Goal: Contribute content: Contribute content

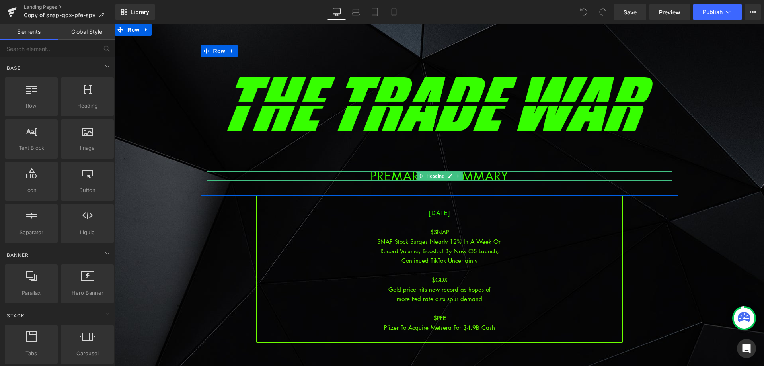
click at [467, 273] on div at bounding box center [439, 270] width 365 height 10
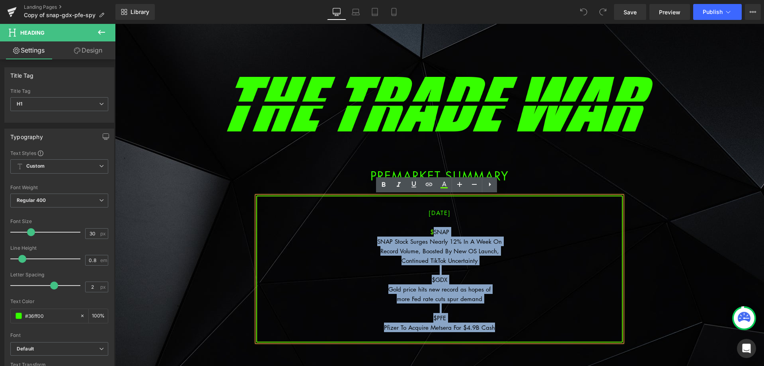
drag, startPoint x: 498, startPoint y: 328, endPoint x: 431, endPoint y: 232, distance: 117.2
click at [431, 232] on div "[DATE] $SNAP SNAP Stock Surges Nearly 12% In A Week On Record Volume, Boosted B…" at bounding box center [439, 268] width 366 height 147
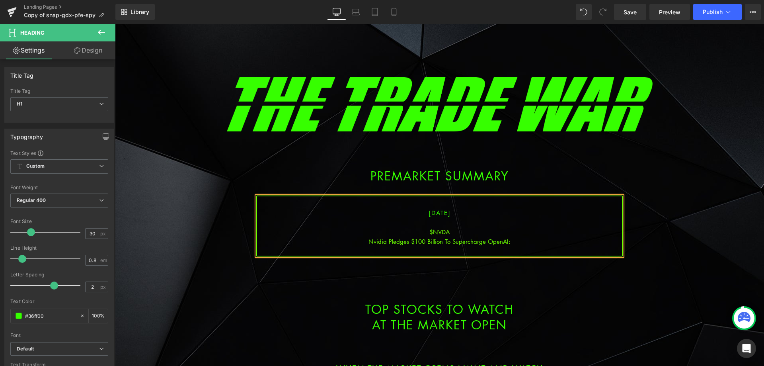
click at [511, 243] on div "Nvidia Pledges $100 Billion To Supercharge OpenAI:" at bounding box center [439, 241] width 365 height 10
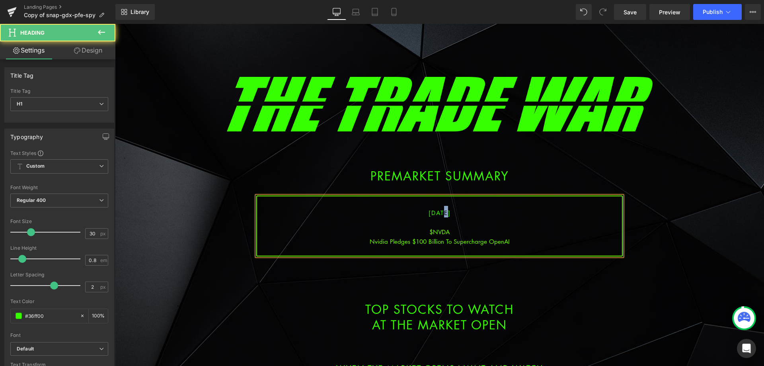
click at [433, 214] on span "[DATE]" at bounding box center [440, 213] width 22 height 8
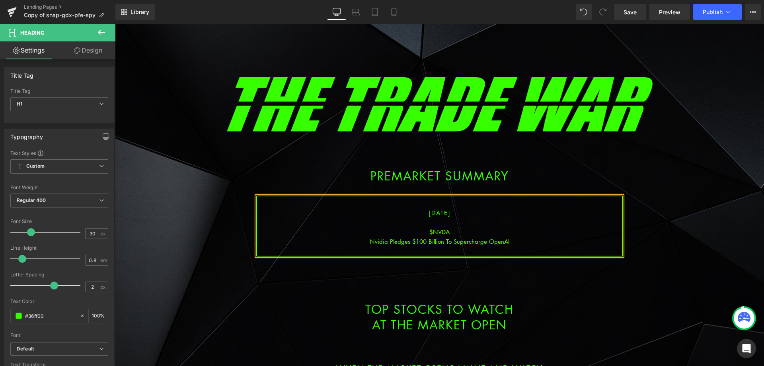
click at [442, 235] on div "$NVDA" at bounding box center [439, 232] width 365 height 10
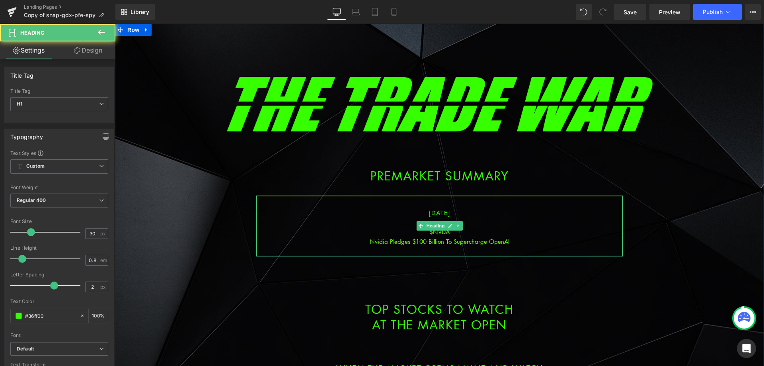
click at [508, 241] on div "Nvidia Pledges $100 Billion To Supercharge OpenAI" at bounding box center [439, 241] width 365 height 10
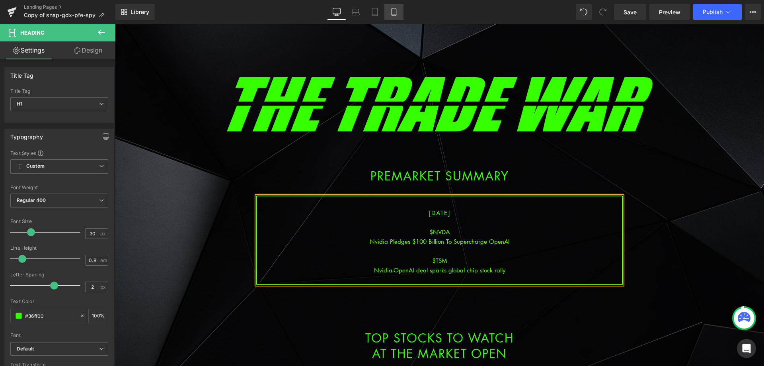
click at [390, 14] on icon at bounding box center [394, 12] width 8 height 8
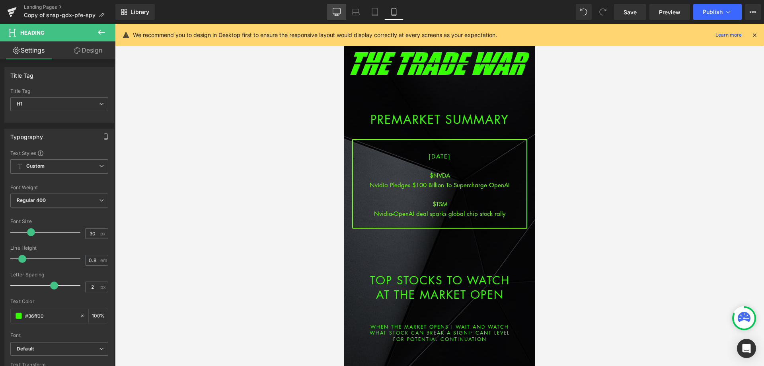
drag, startPoint x: 334, startPoint y: 12, endPoint x: 344, endPoint y: 16, distance: 10.6
click at [335, 12] on icon at bounding box center [337, 12] width 8 height 8
type input "100"
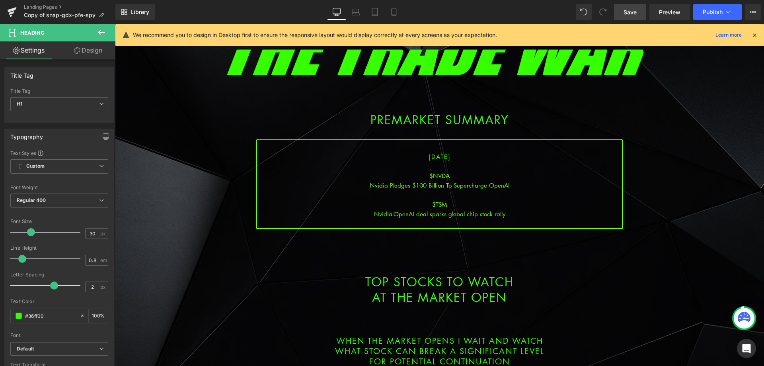
click at [642, 9] on link "Save" at bounding box center [630, 12] width 32 height 16
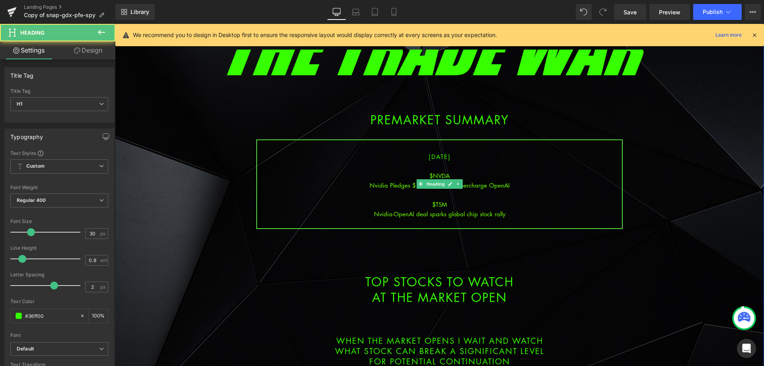
click at [506, 216] on div "Nvidia-OpenAI deal sparks global chip stock rally" at bounding box center [439, 214] width 365 height 10
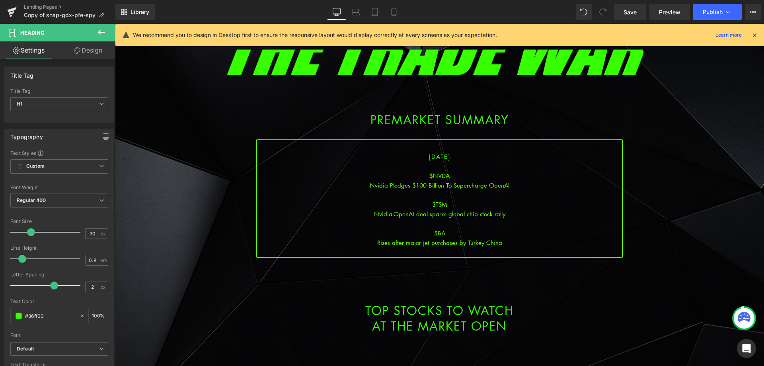
drag, startPoint x: 625, startPoint y: 7, endPoint x: 592, endPoint y: 0, distance: 34.2
click at [625, 7] on link "Save" at bounding box center [630, 12] width 32 height 16
click at [504, 242] on div "Rises after major jet purchases by Turkey China" at bounding box center [439, 243] width 365 height 10
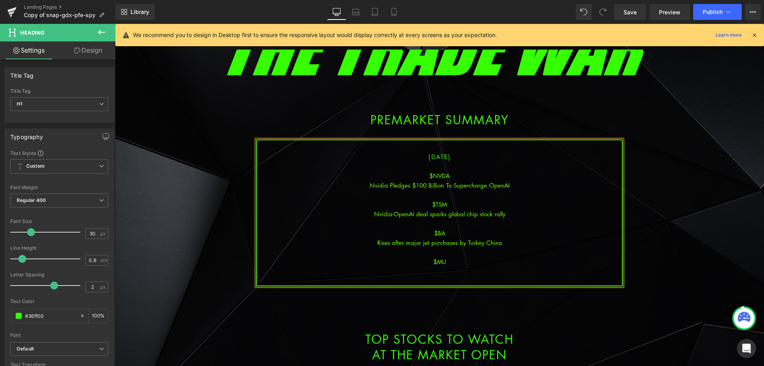
click at [432, 271] on div at bounding box center [439, 271] width 365 height 10
click at [629, 17] on link "Save" at bounding box center [630, 12] width 32 height 16
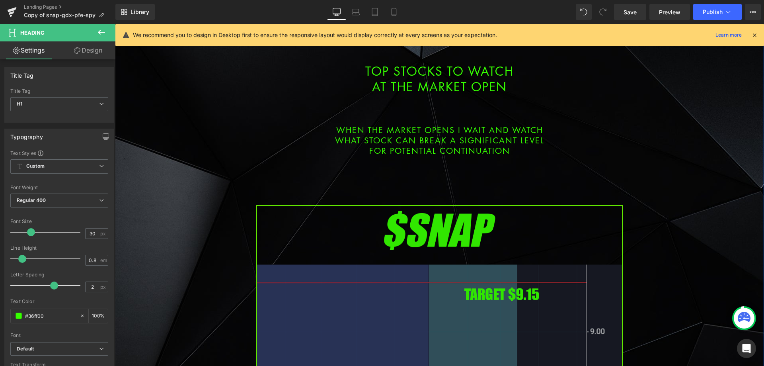
scroll to position [414, 0]
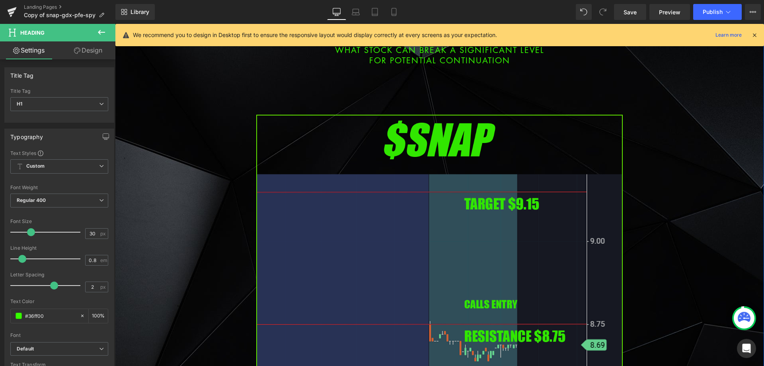
click at [409, 274] on img at bounding box center [439, 324] width 366 height 418
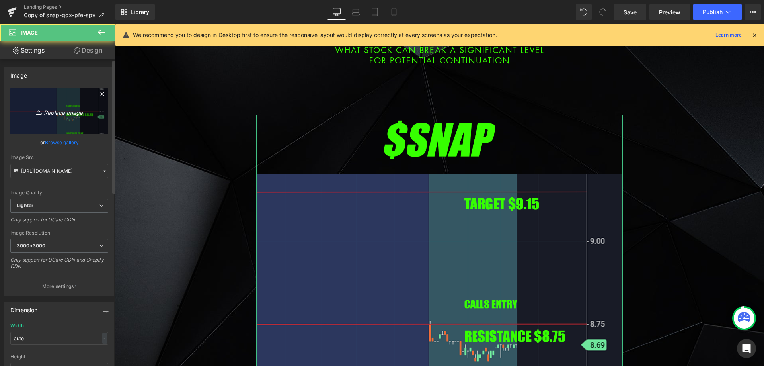
click at [90, 113] on link "Replace Image" at bounding box center [59, 111] width 98 height 46
type input "C:\fakepath\NVDA.png"
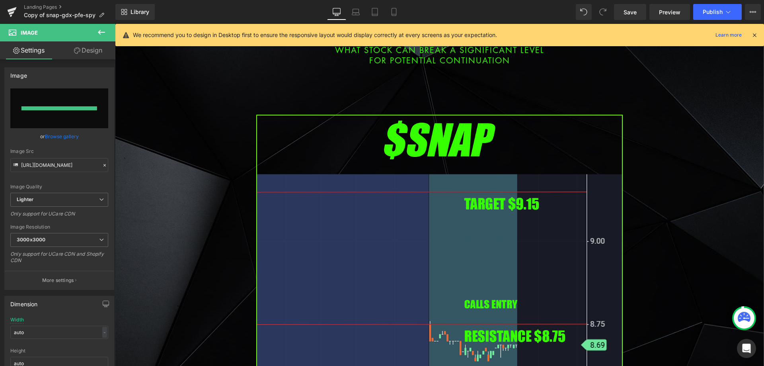
type input "[URL][DOMAIN_NAME]"
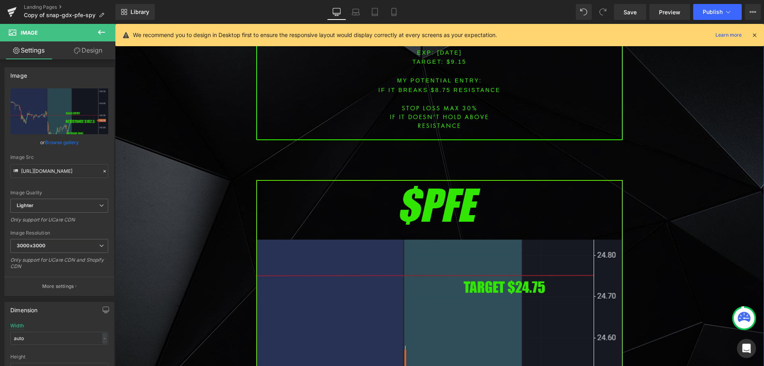
scroll to position [971, 0]
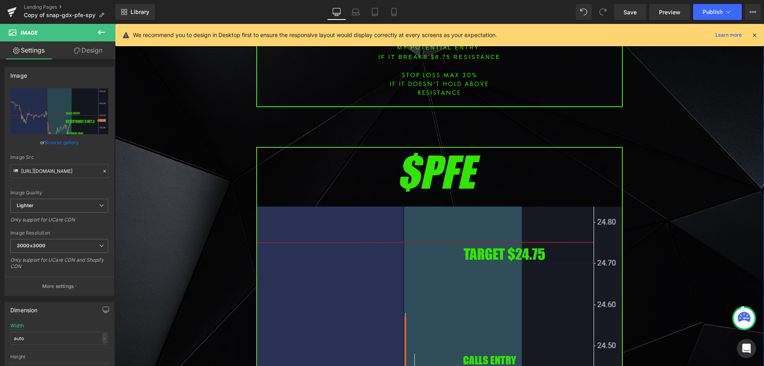
click at [419, 225] on img at bounding box center [439, 356] width 366 height 418
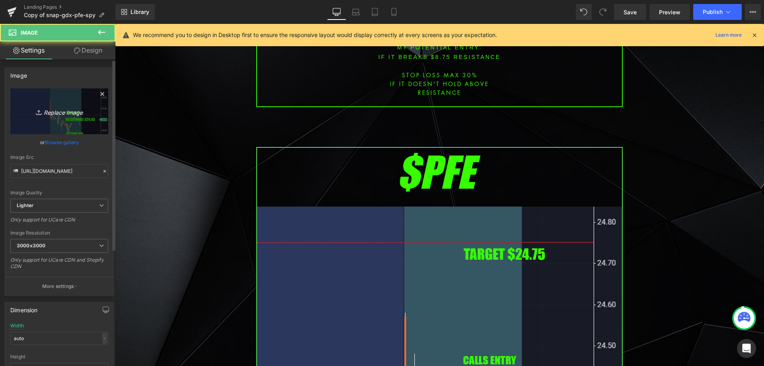
click at [52, 96] on link "Replace Image" at bounding box center [59, 111] width 98 height 46
type input "C:\fakepath\tsm.png"
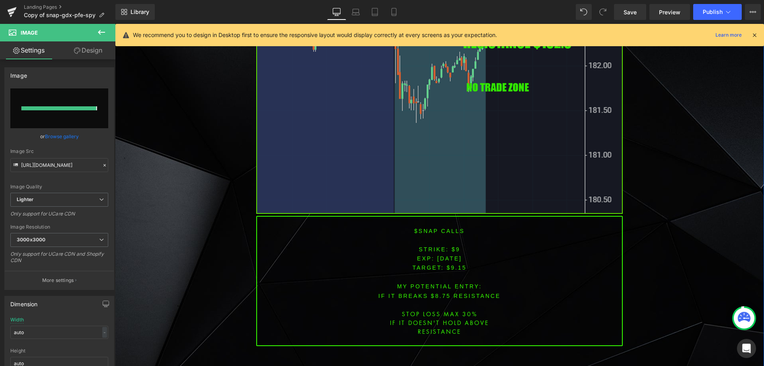
type input "[URL][DOMAIN_NAME]"
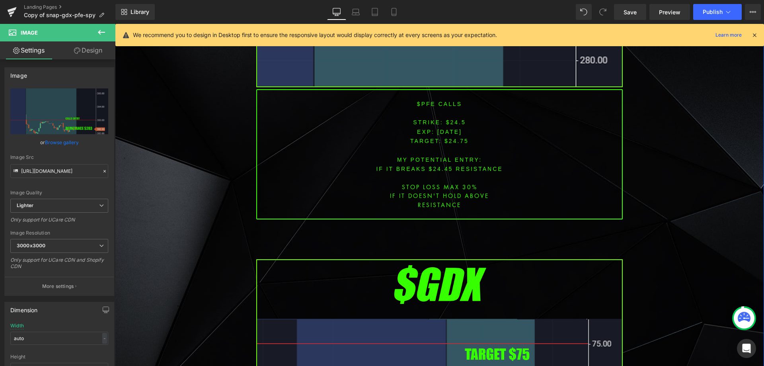
scroll to position [1648, 0]
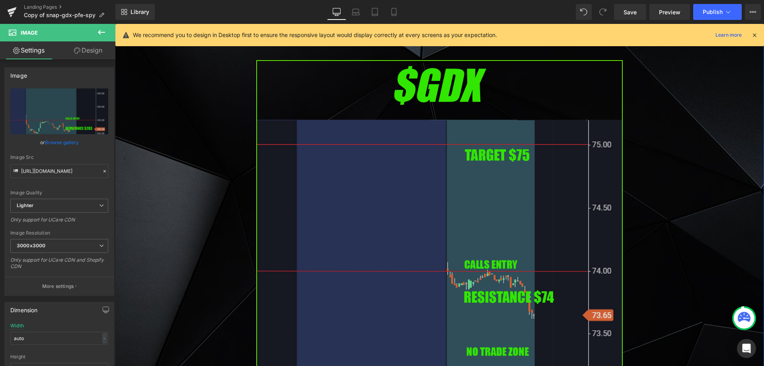
click at [368, 189] on img at bounding box center [439, 269] width 366 height 418
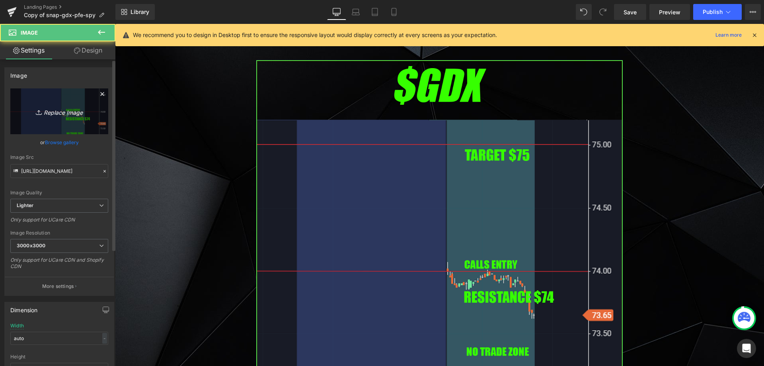
click at [84, 109] on icon "Replace Image" at bounding box center [59, 111] width 64 height 10
type input "C:\fakepath\ba.png"
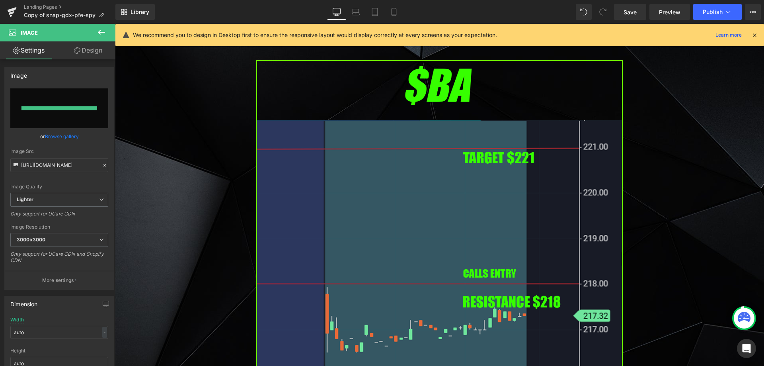
type input "[URL][DOMAIN_NAME]"
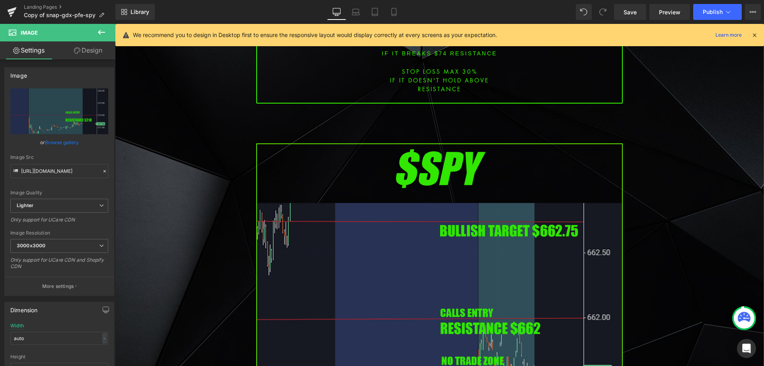
scroll to position [2165, 0]
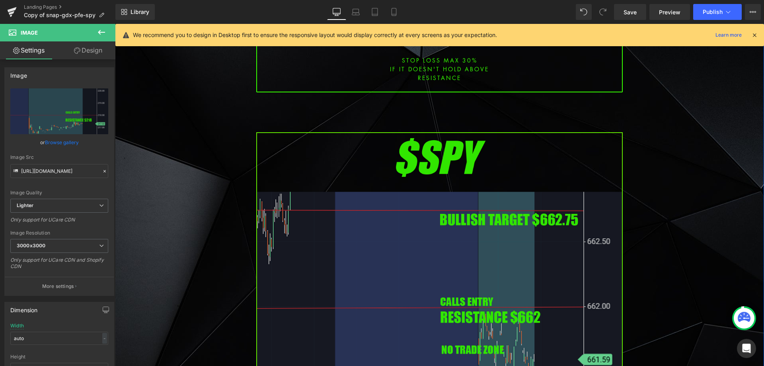
click at [398, 209] on img at bounding box center [439, 341] width 366 height 418
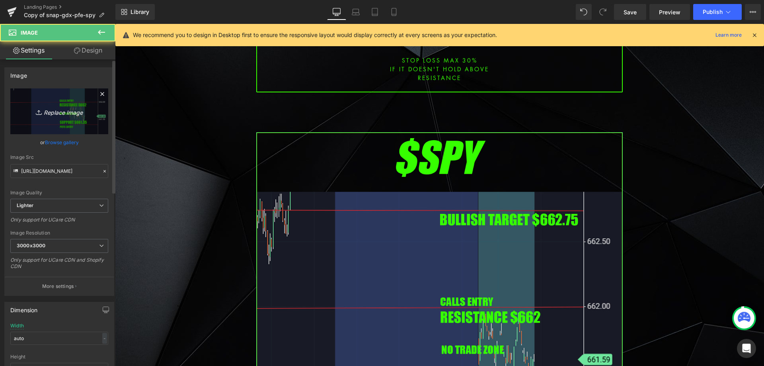
click at [59, 123] on link "Replace Image" at bounding box center [59, 111] width 98 height 46
type input "C:\fakepath\SPY.png"
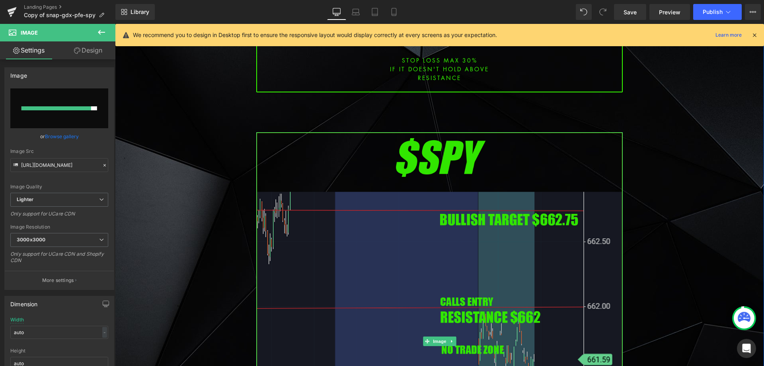
type input "[URL][DOMAIN_NAME]"
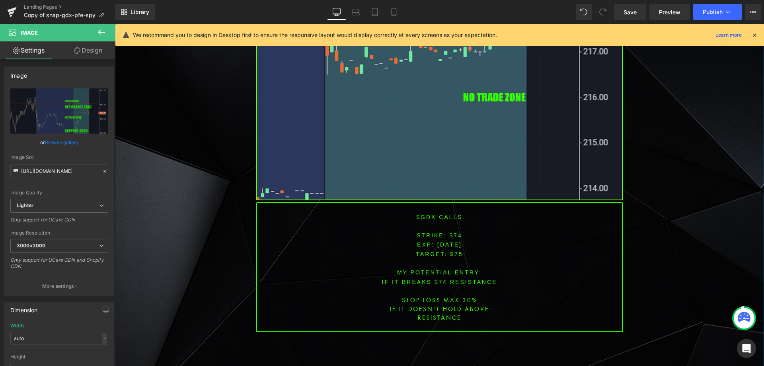
scroll to position [1767, 0]
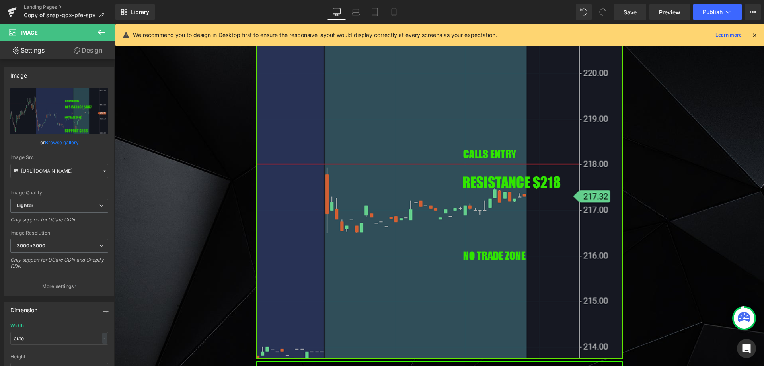
click at [407, 200] on img at bounding box center [439, 150] width 366 height 418
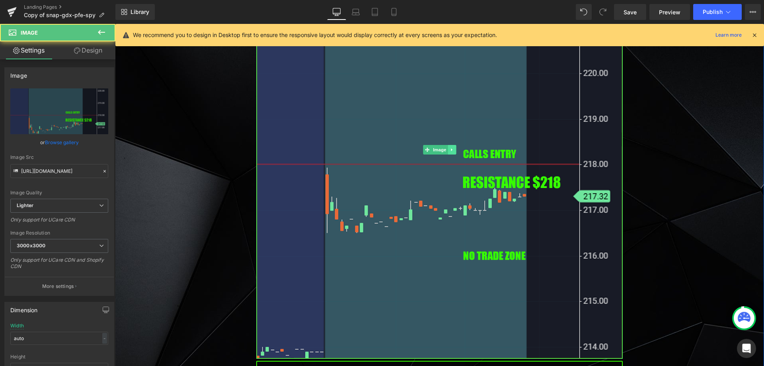
click at [450, 147] on icon at bounding box center [452, 149] width 4 height 5
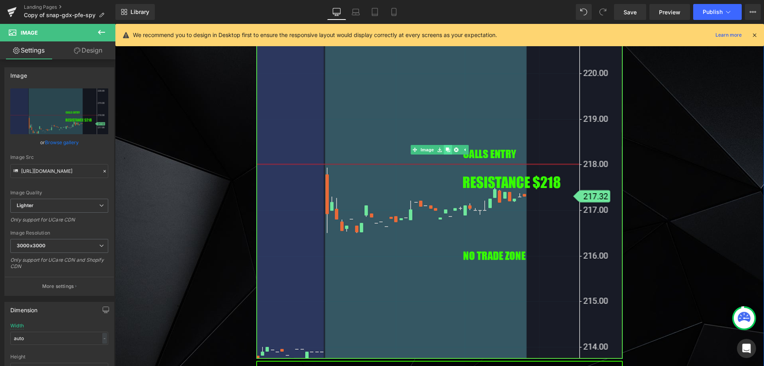
click at [447, 147] on icon at bounding box center [448, 149] width 4 height 4
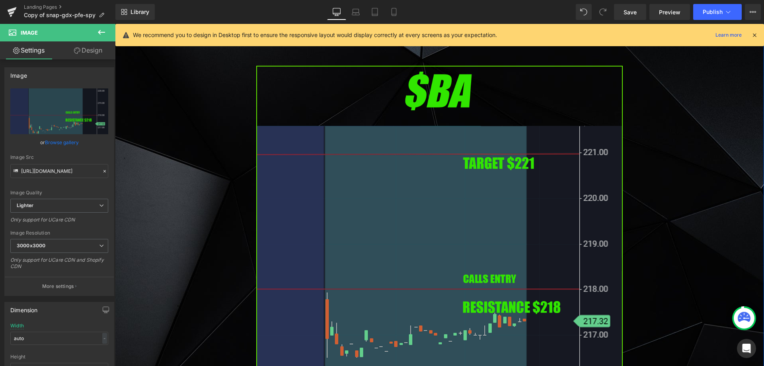
scroll to position [2103, 0]
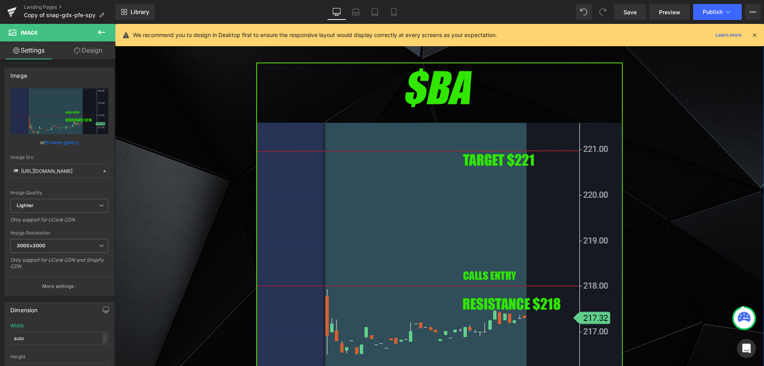
click at [402, 202] on img at bounding box center [439, 271] width 366 height 418
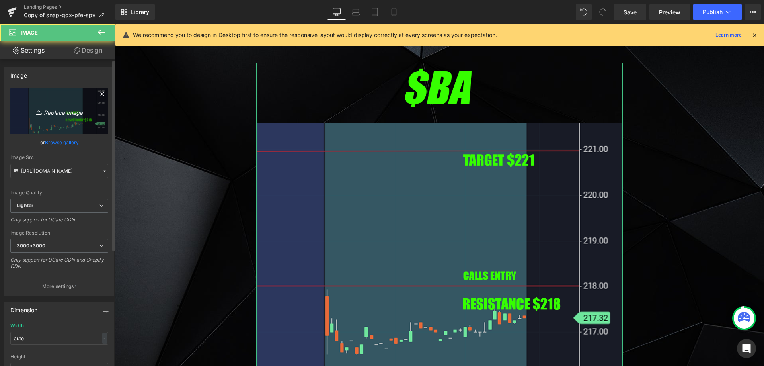
click at [77, 128] on link "Replace Image" at bounding box center [59, 111] width 98 height 46
type input "C:\fakepath\mu.png"
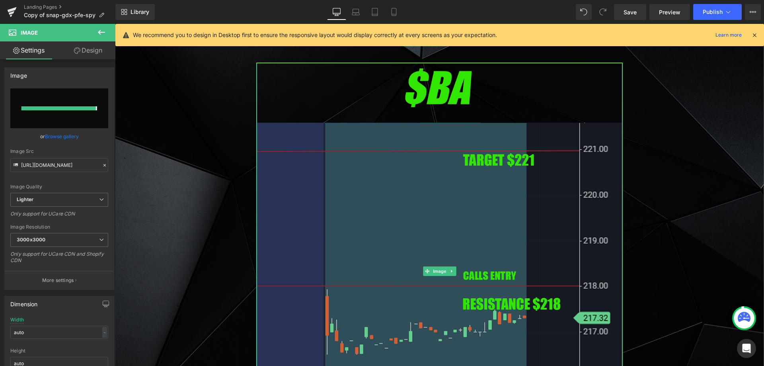
type input "[URL][DOMAIN_NAME]"
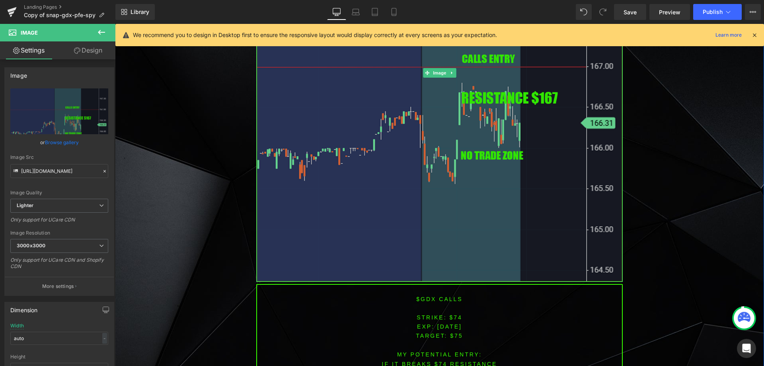
scroll to position [2382, 0]
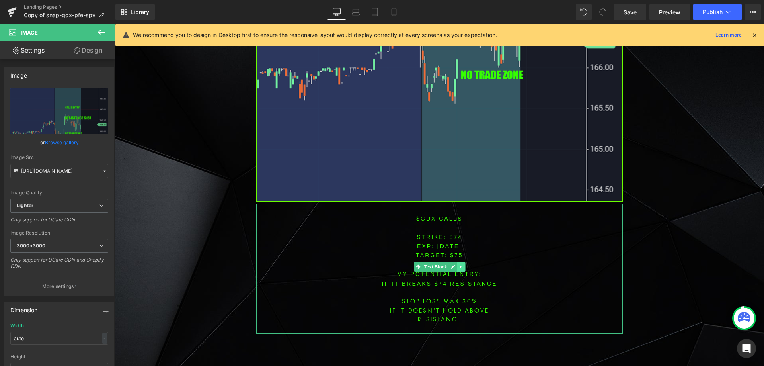
click at [459, 264] on icon at bounding box center [461, 266] width 4 height 5
click at [454, 265] on icon at bounding box center [456, 267] width 4 height 4
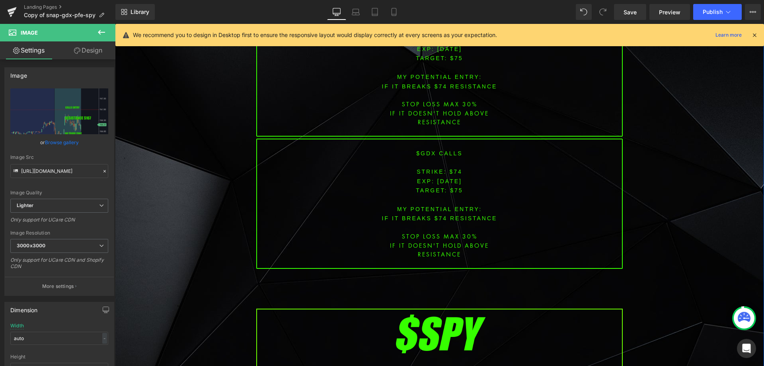
scroll to position [2532, 0]
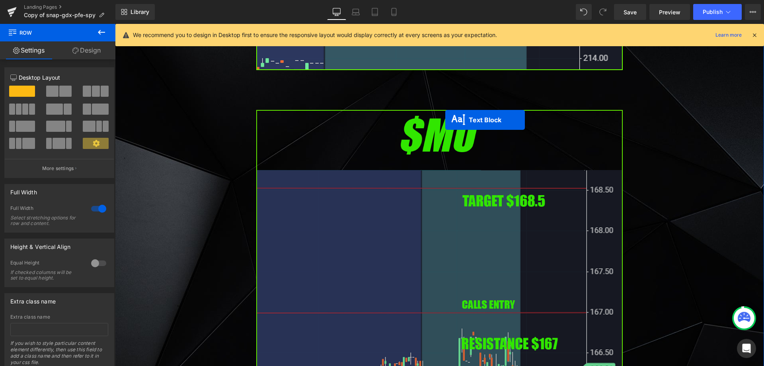
scroll to position [2055, 0]
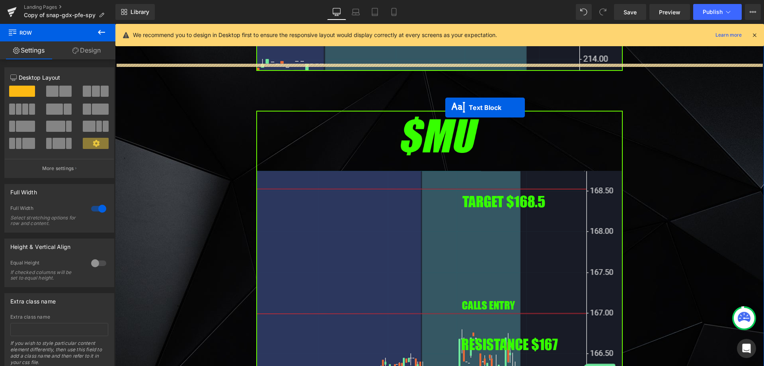
drag, startPoint x: 415, startPoint y: 238, endPoint x: 446, endPoint y: 95, distance: 146.4
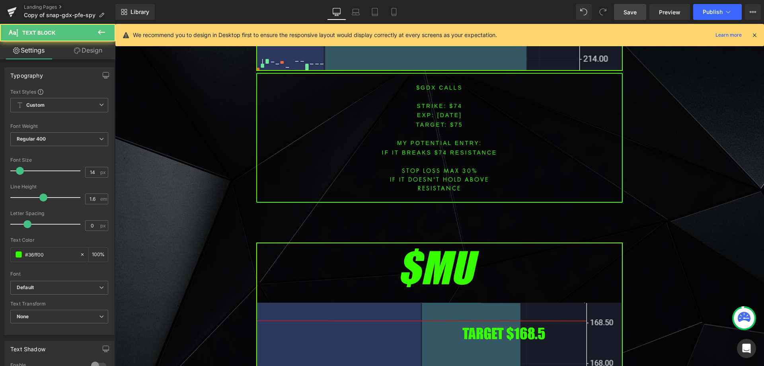
click at [631, 13] on span "Save" at bounding box center [630, 12] width 13 height 8
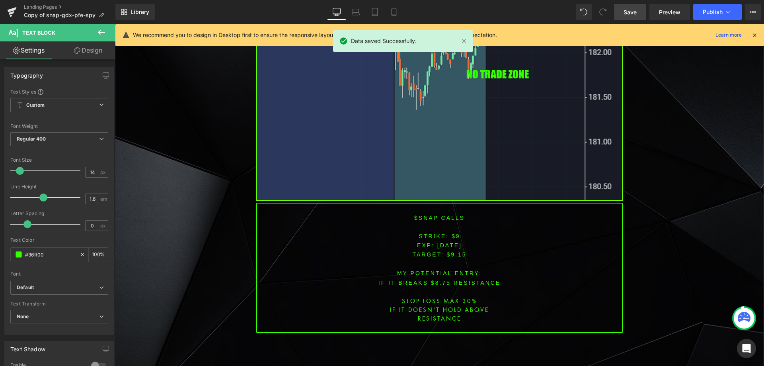
scroll to position [781, 0]
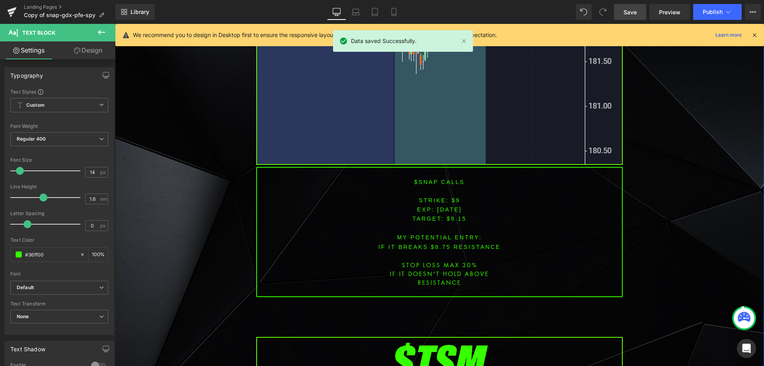
click at [427, 179] on font "$SNAP CALLS" at bounding box center [439, 182] width 51 height 6
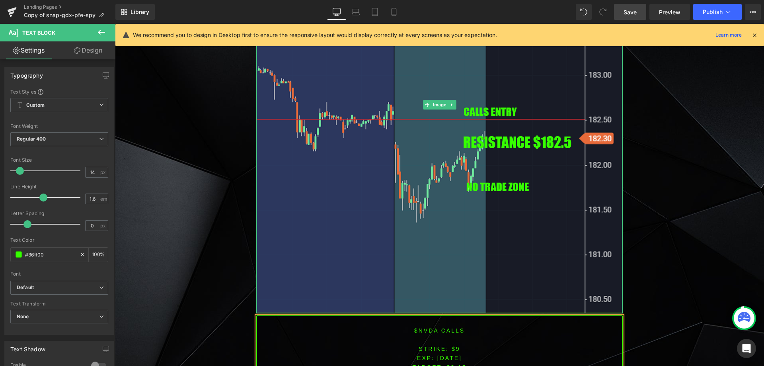
scroll to position [702, 0]
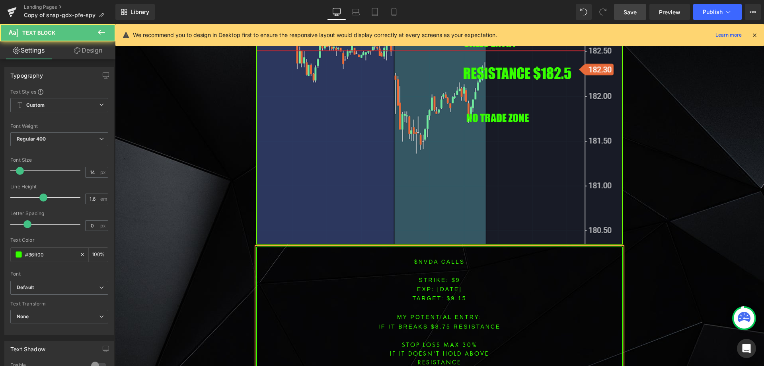
click at [448, 275] on p "STRIKE: $9" at bounding box center [439, 279] width 365 height 9
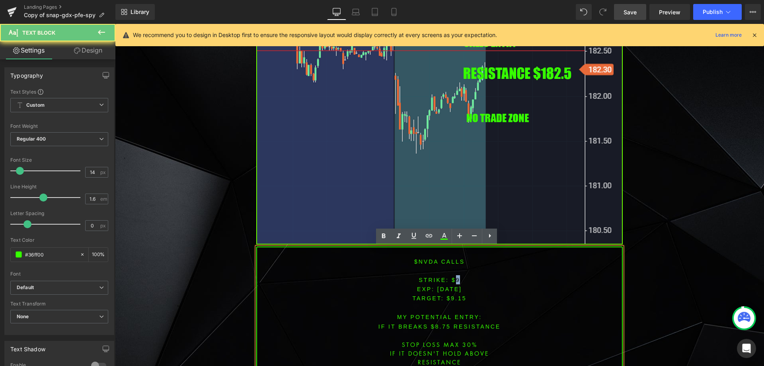
drag, startPoint x: 455, startPoint y: 278, endPoint x: 461, endPoint y: 279, distance: 6.0
click at [461, 279] on p "STRIKE: $9" at bounding box center [439, 279] width 365 height 9
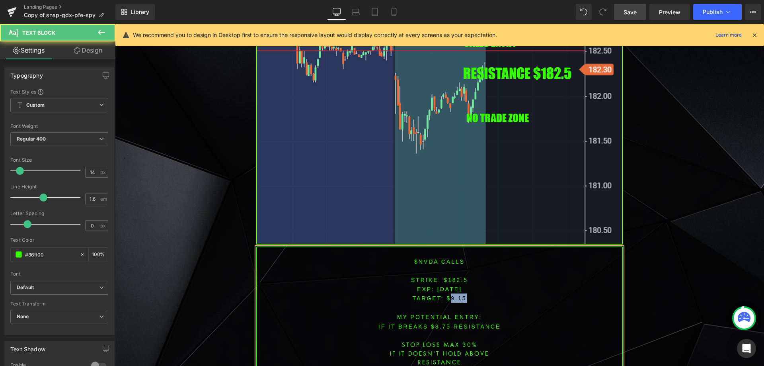
drag, startPoint x: 476, startPoint y: 296, endPoint x: 480, endPoint y: 296, distance: 4.1
click at [480, 296] on p "TARGET: $9.15" at bounding box center [439, 297] width 365 height 9
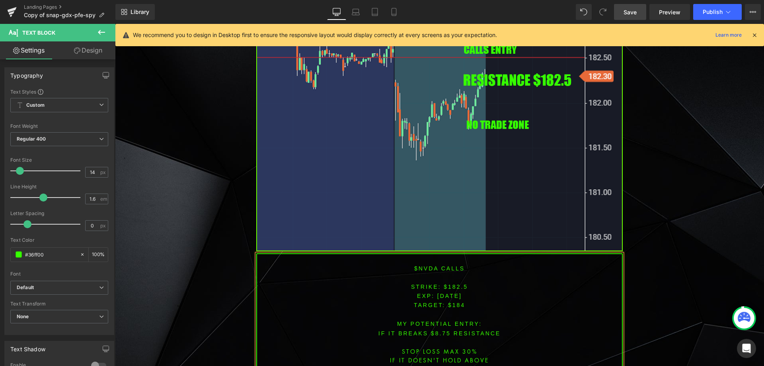
scroll to position [716, 0]
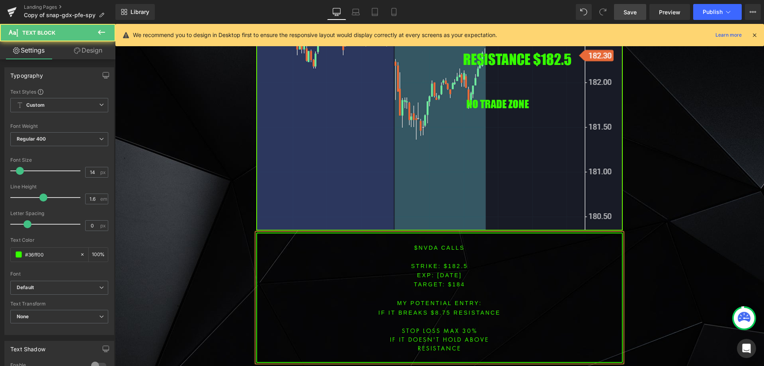
click at [436, 309] on font "IF IT BREAKS $8.75 resistance" at bounding box center [439, 312] width 122 height 6
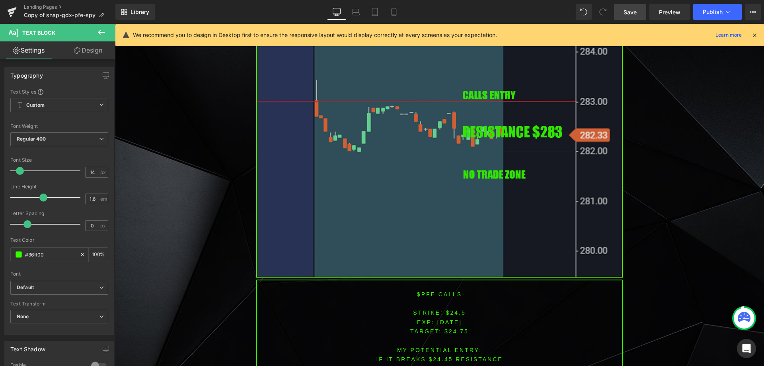
scroll to position [1260, 0]
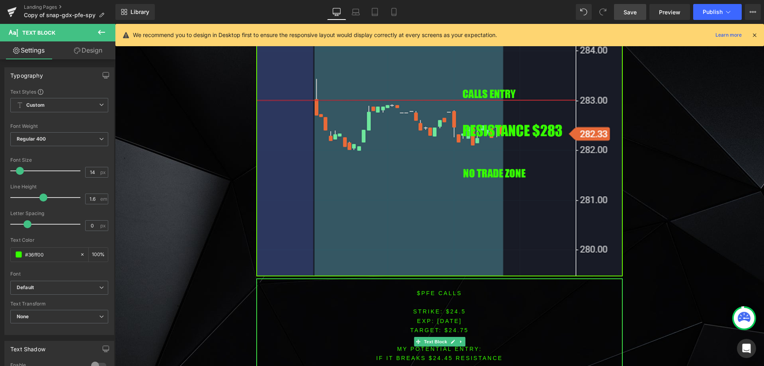
click at [425, 290] on font "$PFE CALLS" at bounding box center [439, 293] width 45 height 6
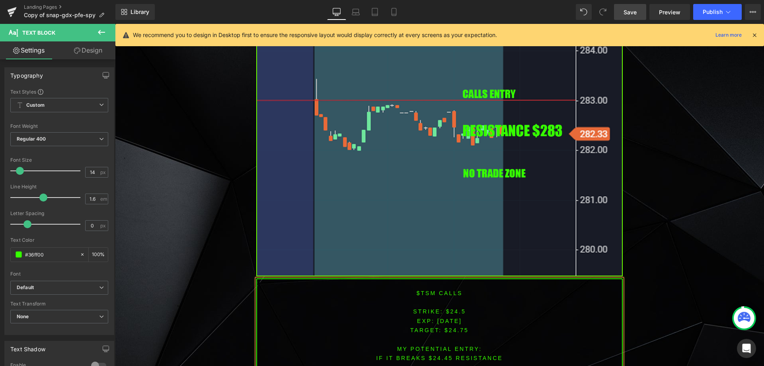
click at [449, 310] on font "STRIKE: $24.5" at bounding box center [439, 311] width 53 height 6
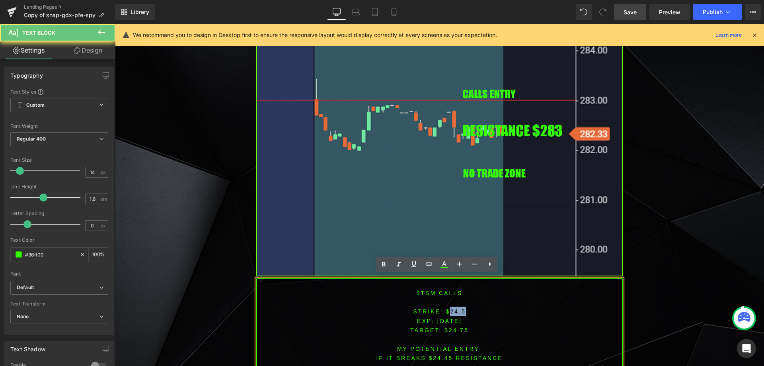
drag, startPoint x: 449, startPoint y: 310, endPoint x: 466, endPoint y: 310, distance: 17.1
click at [449, 310] on font "STRIKE: $24.5" at bounding box center [439, 311] width 53 height 6
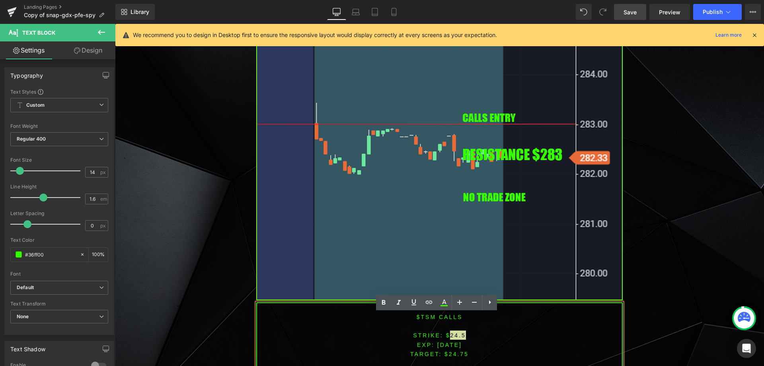
scroll to position [1300, 0]
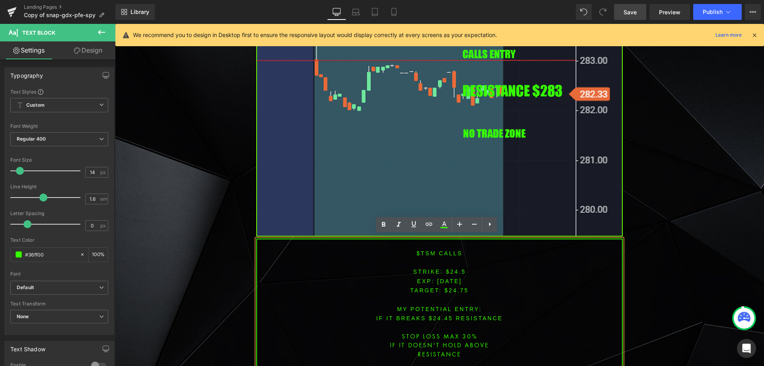
click at [433, 288] on p "TARGET: $24.75" at bounding box center [439, 289] width 365 height 9
click at [452, 268] on font "STRIKE: $24.5" at bounding box center [439, 271] width 53 height 6
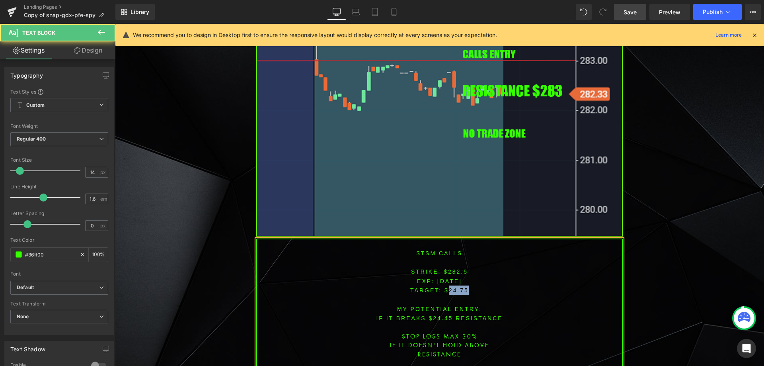
drag, startPoint x: 444, startPoint y: 285, endPoint x: 476, endPoint y: 284, distance: 31.4
click at [476, 285] on p "TARGET: $24.75" at bounding box center [439, 289] width 365 height 9
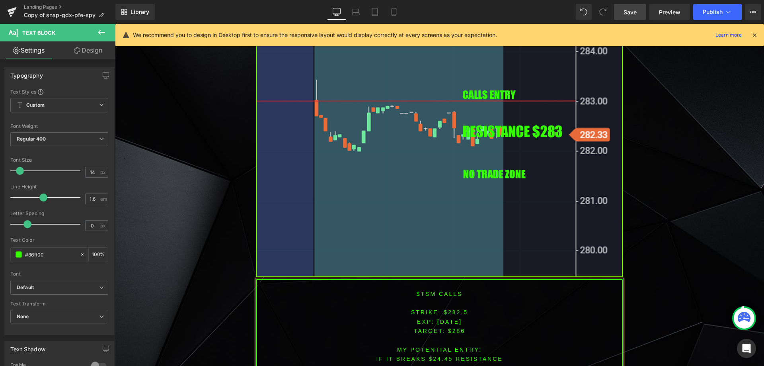
scroll to position [1262, 0]
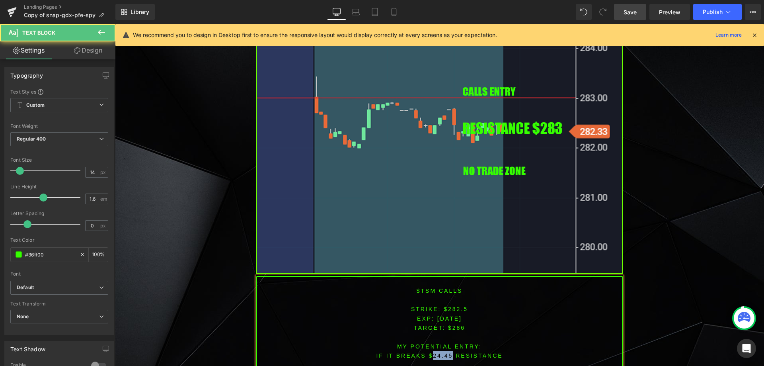
drag, startPoint x: 430, startPoint y: 351, endPoint x: 449, endPoint y: 350, distance: 19.1
click at [449, 352] on font "IF IT BREAKS $24.45 resistance" at bounding box center [439, 355] width 127 height 6
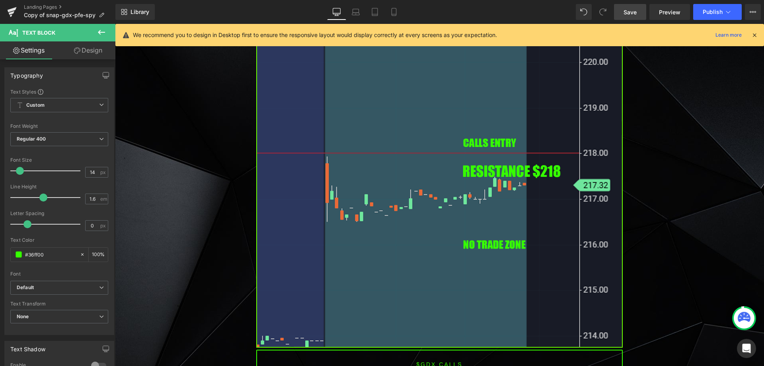
scroll to position [1939, 0]
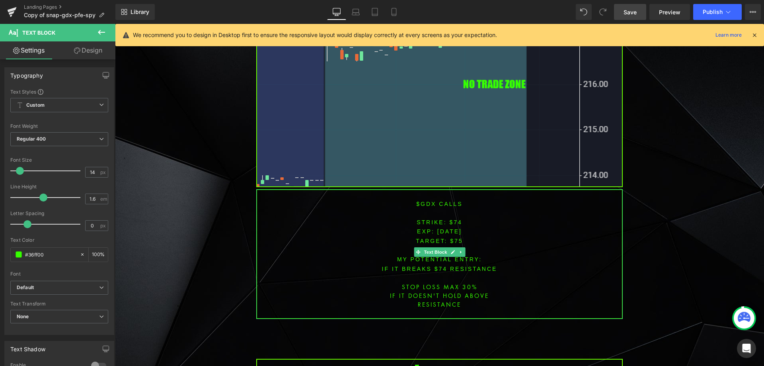
click at [419, 201] on font "$GDX CALLS" at bounding box center [439, 204] width 46 height 6
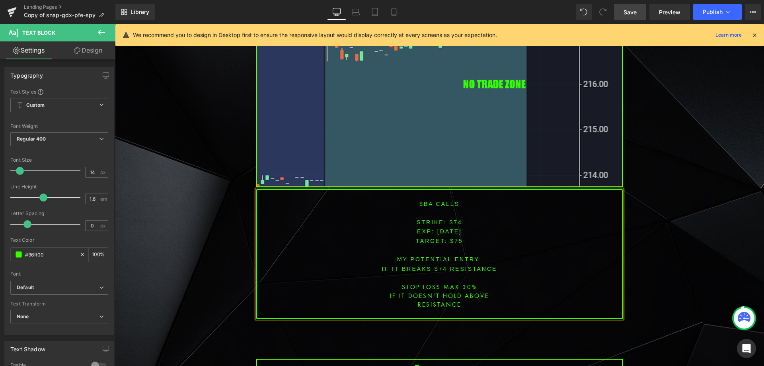
click at [452, 219] on font "STRIKE: $74" at bounding box center [440, 222] width 46 height 6
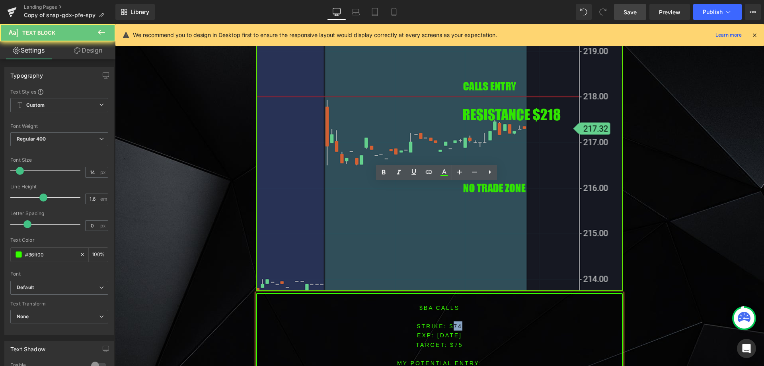
scroll to position [1819, 0]
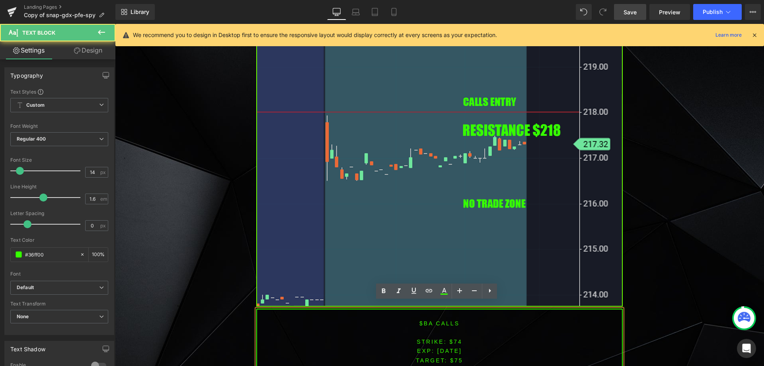
click at [453, 364] on p at bounding box center [439, 368] width 365 height 9
click at [451, 338] on font "STRIKE: $74" at bounding box center [440, 341] width 46 height 6
drag, startPoint x: 451, startPoint y: 353, endPoint x: 474, endPoint y: 354, distance: 23.1
click at [463, 355] on p "TARGET: $75" at bounding box center [439, 359] width 365 height 9
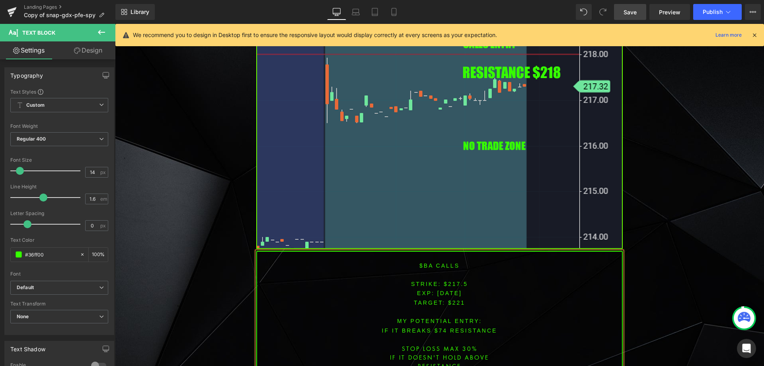
scroll to position [1888, 0]
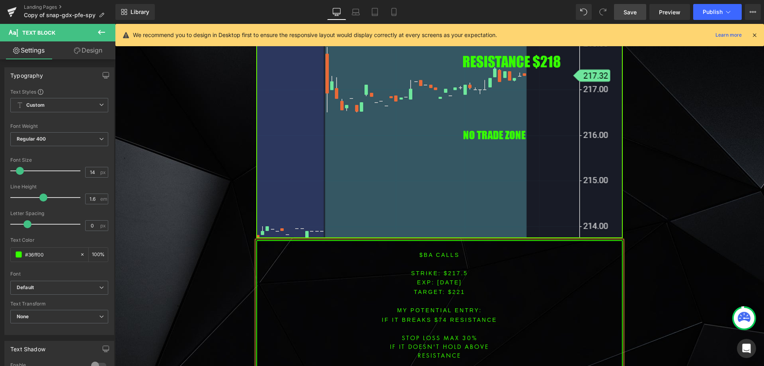
click at [437, 316] on font "IF IT BREAKS $74 resistance" at bounding box center [439, 319] width 115 height 6
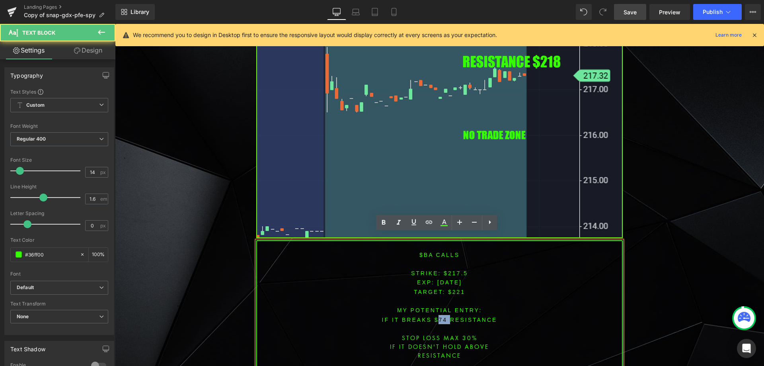
click at [437, 316] on font "IF IT BREAKS $74 resistance" at bounding box center [439, 319] width 115 height 6
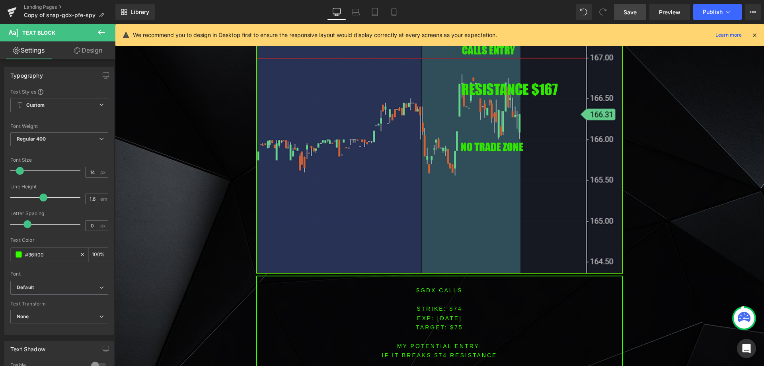
scroll to position [2445, 0]
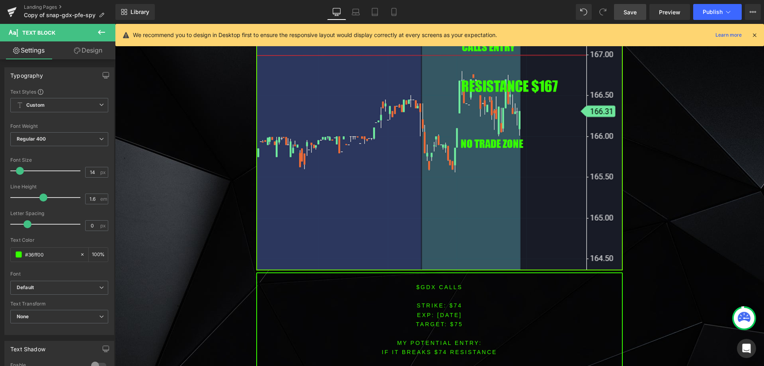
click at [423, 284] on font "$GDX CALLS" at bounding box center [439, 287] width 46 height 6
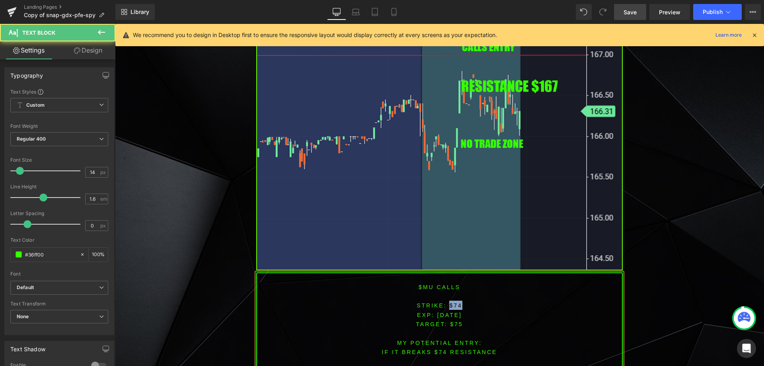
drag, startPoint x: 448, startPoint y: 292, endPoint x: 469, endPoint y: 296, distance: 21.1
click at [464, 300] on p "STRIKE: $74" at bounding box center [439, 304] width 365 height 9
click at [458, 312] on span "[DATE]" at bounding box center [449, 315] width 25 height 6
drag, startPoint x: 449, startPoint y: 296, endPoint x: 459, endPoint y: 296, distance: 10.3
click at [459, 302] on font "STRIKE: $74" at bounding box center [440, 305] width 46 height 6
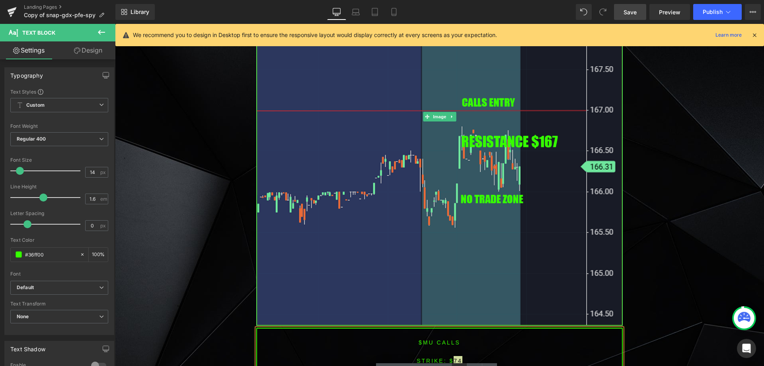
scroll to position [2405, 0]
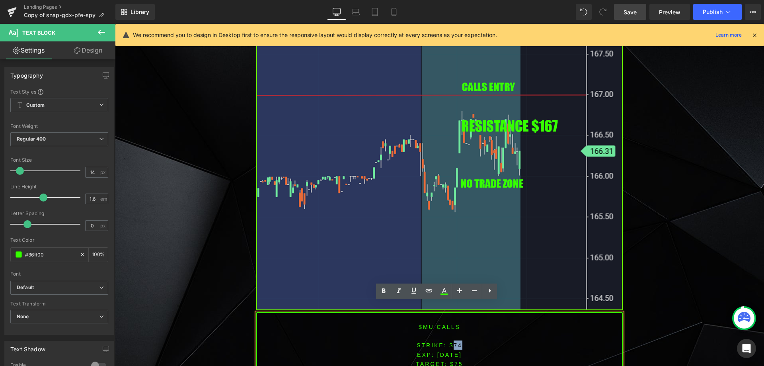
click at [454, 361] on span "TARGET: $75" at bounding box center [439, 364] width 47 height 6
click at [454, 342] on font "STRIKE: $74" at bounding box center [440, 345] width 46 height 6
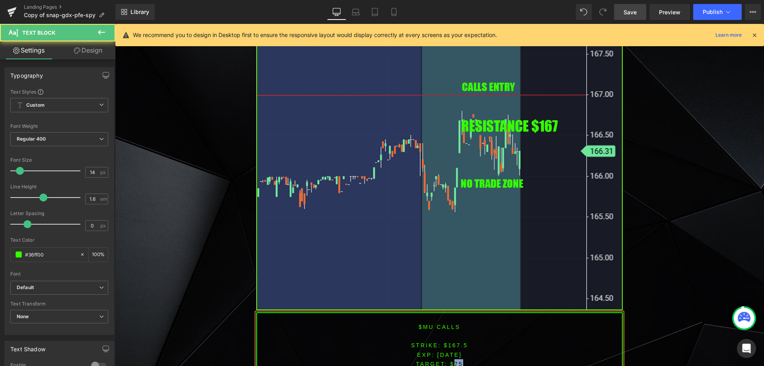
drag, startPoint x: 450, startPoint y: 354, endPoint x: 467, endPoint y: 352, distance: 16.9
click at [469, 359] on p "TARGET: $75" at bounding box center [439, 363] width 365 height 9
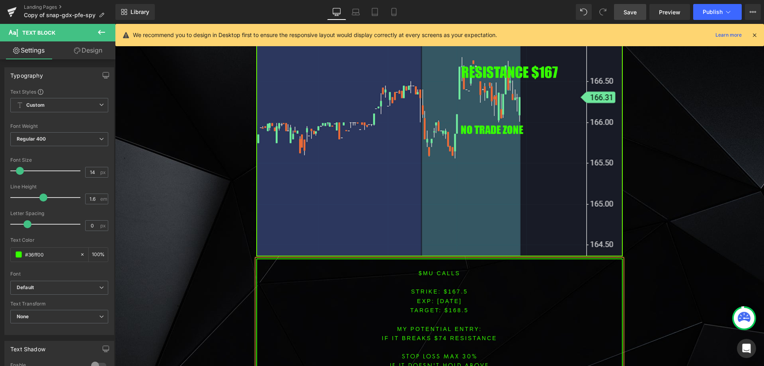
scroll to position [2474, 0]
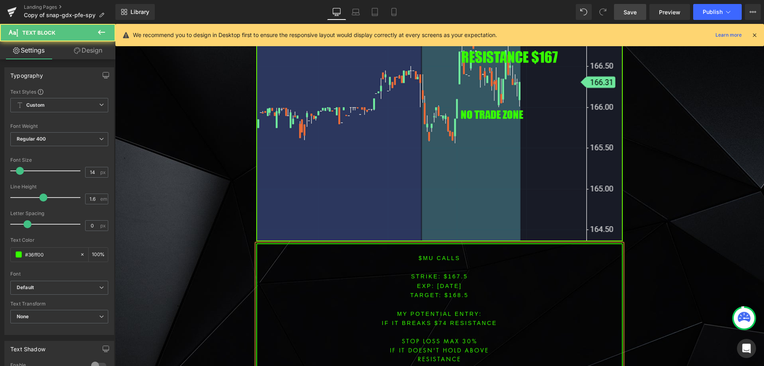
click at [435, 320] on font "IF IT BREAKS $74 resistance" at bounding box center [439, 323] width 115 height 6
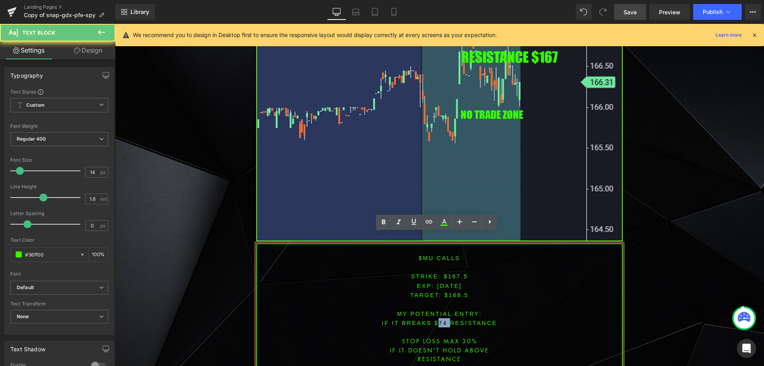
click at [435, 320] on font "IF IT BREAKS $74 resistance" at bounding box center [439, 323] width 115 height 6
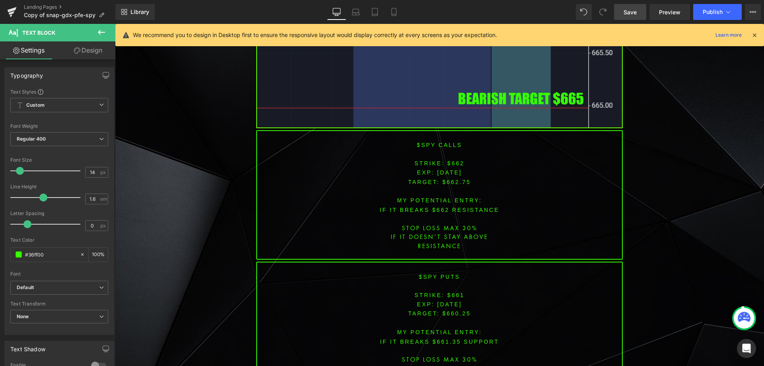
scroll to position [3177, 0]
click at [450, 169] on span "[DATE]" at bounding box center [449, 172] width 25 height 6
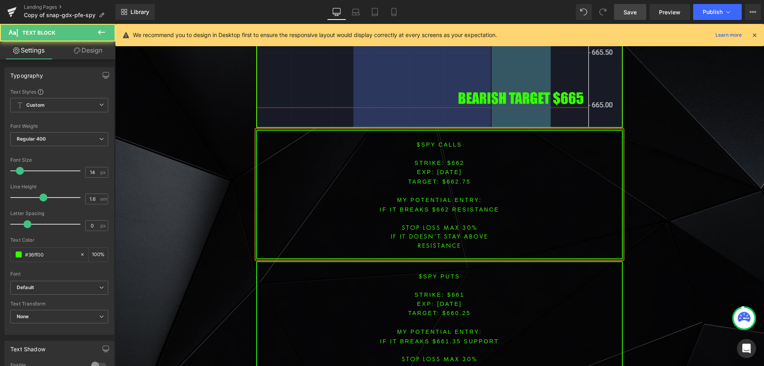
click at [453, 158] on p "STRIKE: $662" at bounding box center [439, 162] width 365 height 9
click at [453, 160] on font "STRIKE: $662" at bounding box center [440, 163] width 50 height 6
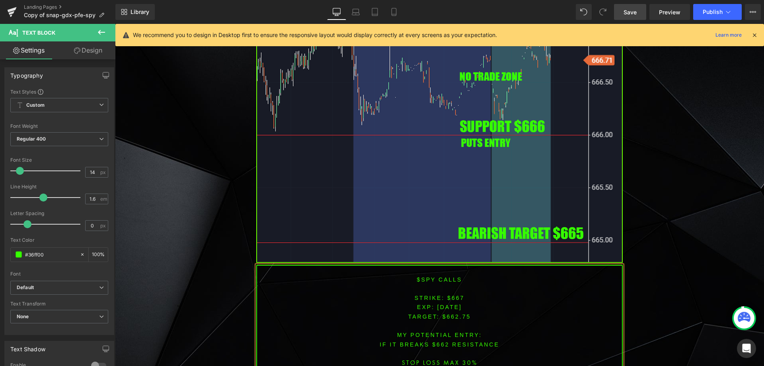
scroll to position [3058, 0]
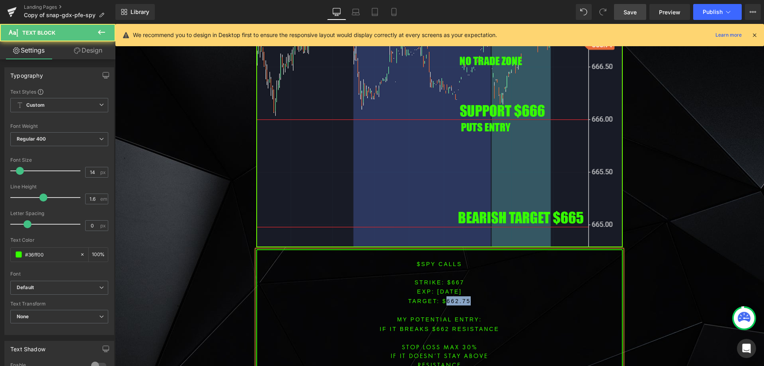
drag, startPoint x: 444, startPoint y: 284, endPoint x: 476, endPoint y: 283, distance: 32.7
click at [476, 296] on p "TARGET: $662.75" at bounding box center [439, 300] width 365 height 9
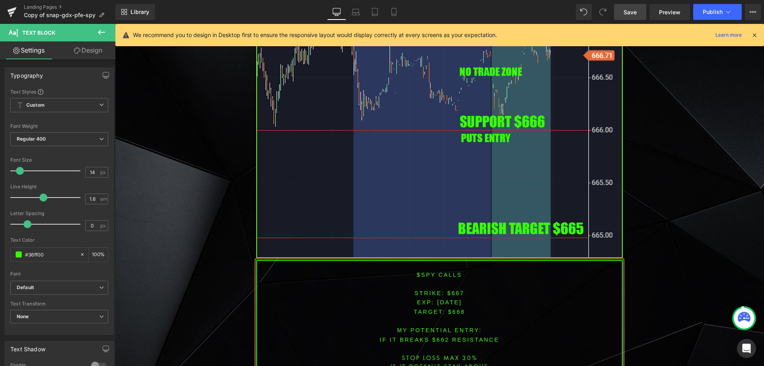
scroll to position [3060, 0]
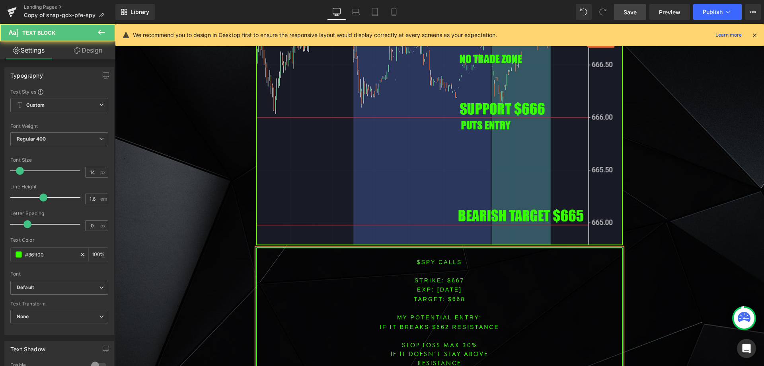
click at [439, 324] on font "IF IT breaks $662 resistance" at bounding box center [440, 327] width 120 height 6
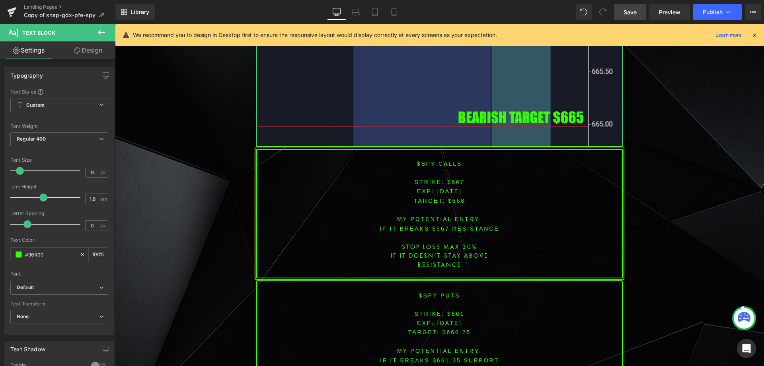
scroll to position [3166, 0]
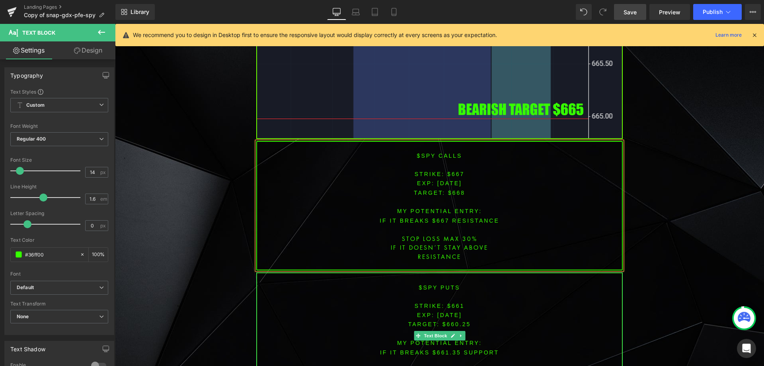
click at [453, 302] on font "STRIKE: $661" at bounding box center [440, 305] width 50 height 6
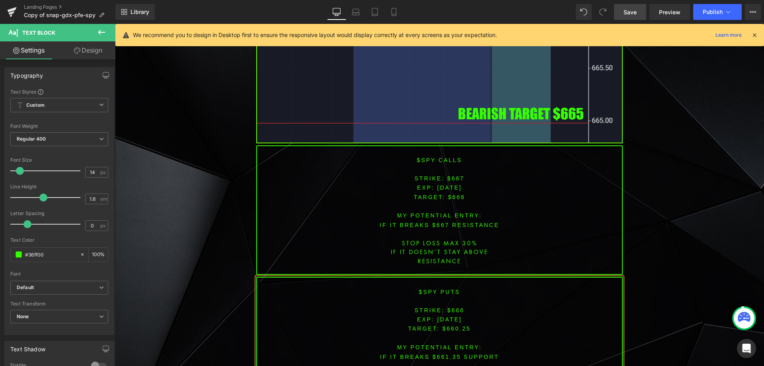
scroll to position [3170, 0]
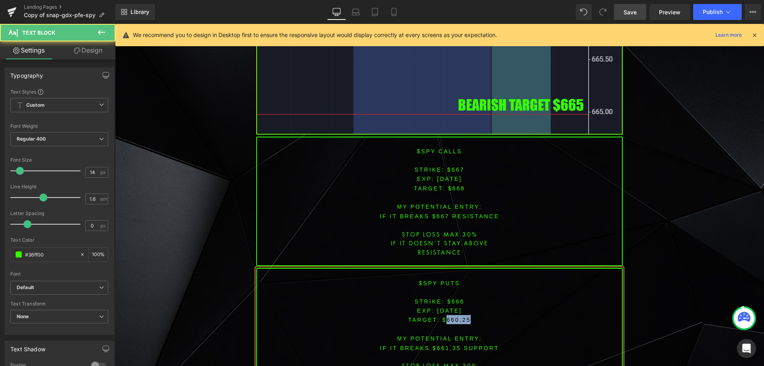
drag, startPoint x: 443, startPoint y: 300, endPoint x: 469, endPoint y: 300, distance: 25.9
click at [469, 315] on p "TARGET: $660.25" at bounding box center [439, 319] width 365 height 9
drag, startPoint x: 433, startPoint y: 327, endPoint x: 456, endPoint y: 329, distance: 22.4
click at [456, 345] on font "IF IT breaks $661.35 SUPPORT" at bounding box center [439, 348] width 119 height 6
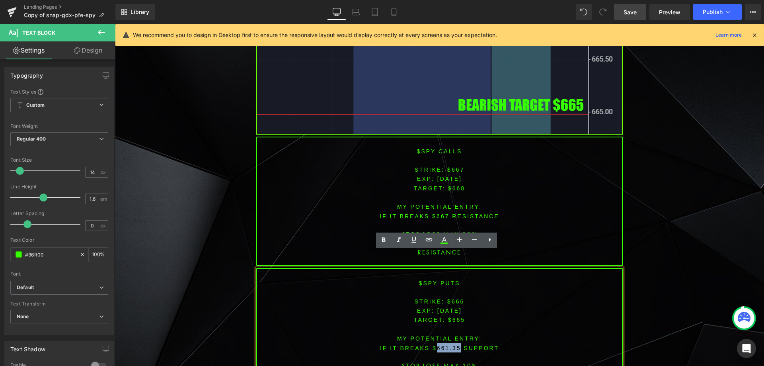
drag, startPoint x: 459, startPoint y: 327, endPoint x: 435, endPoint y: 324, distance: 24.9
click at [435, 343] on p "IF IT breaks $661.35 SUPPORT" at bounding box center [439, 347] width 365 height 9
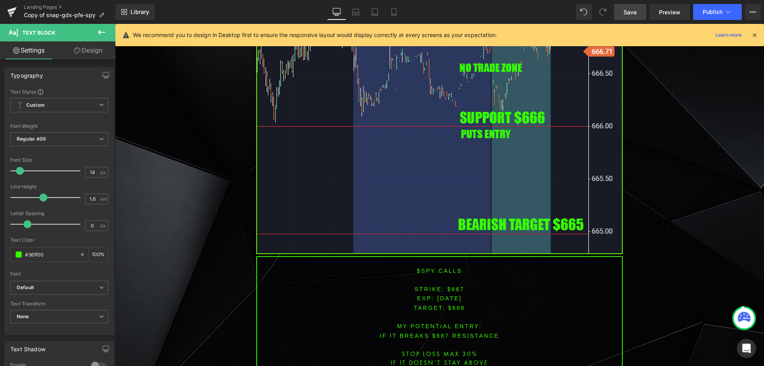
scroll to position [3210, 0]
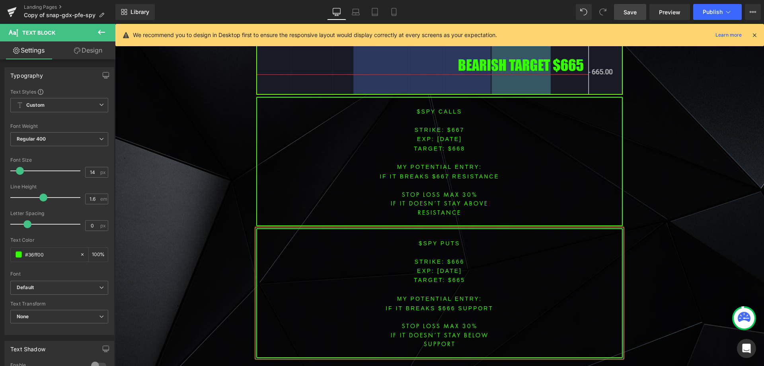
click at [632, 1] on div "Library Desktop Desktop Laptop Tablet Mobile Save Preview Publish Scheduled Vie…" at bounding box center [439, 12] width 649 height 24
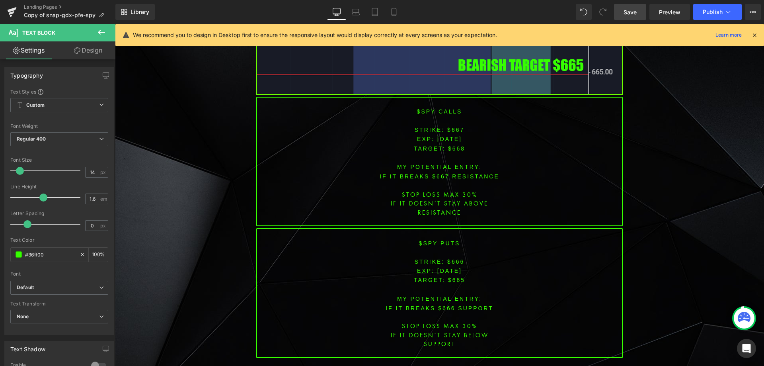
click at [632, 10] on span "Save" at bounding box center [630, 12] width 13 height 8
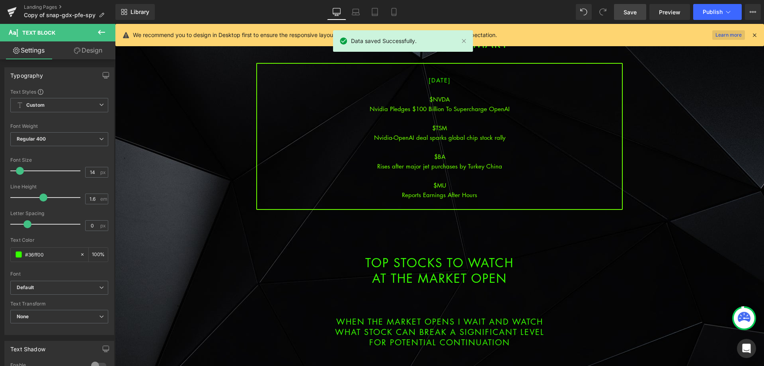
scroll to position [126, 0]
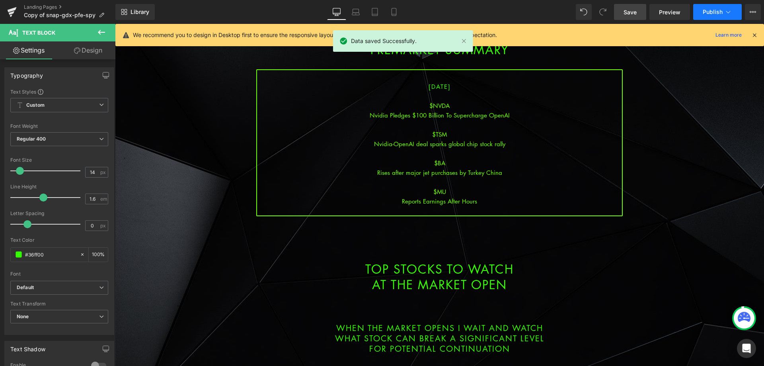
click at [726, 7] on button "Publish" at bounding box center [717, 12] width 49 height 16
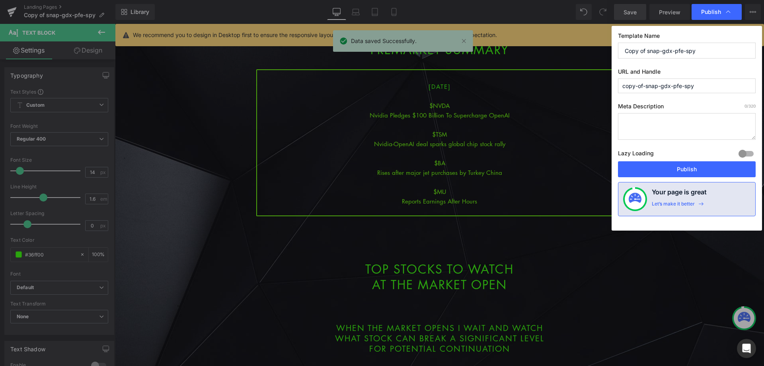
drag, startPoint x: 694, startPoint y: 50, endPoint x: 606, endPoint y: 38, distance: 88.3
click at [606, 38] on div "Publish Template Name Copy of snap-gdx-pfe-spy URL and Handle copy-of-snap-gdx-…" at bounding box center [382, 183] width 764 height 366
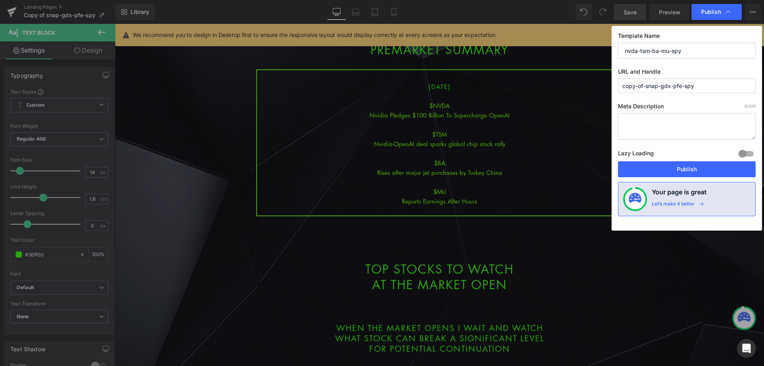
drag, startPoint x: 696, startPoint y: 53, endPoint x: 622, endPoint y: 92, distance: 83.3
click at [549, 62] on div "Publish Template Name nvda-tsm-ba-mu-spy URL and Handle copy-of-snap-gdx-pfe-sp…" at bounding box center [382, 183] width 764 height 366
type input "nvda-tsm-ba-mu-spy"
drag, startPoint x: 713, startPoint y: 86, endPoint x: 601, endPoint y: 115, distance: 115.4
click at [572, 90] on div "Publish Template Name nvda-tsm-ba-mu-spy URL and Handle copy-of-snap-gdx-pfe-sp…" at bounding box center [382, 183] width 764 height 366
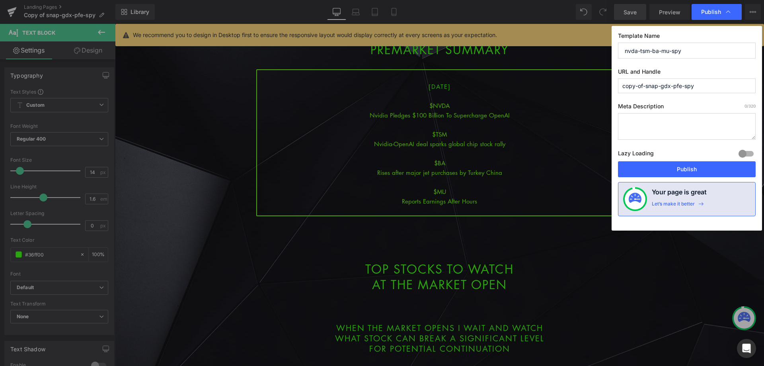
paste input "nvda-tsm-ba-mu"
type input "nvda-tsm-ba-mu-spy"
click at [672, 171] on button "Publish" at bounding box center [687, 169] width 138 height 16
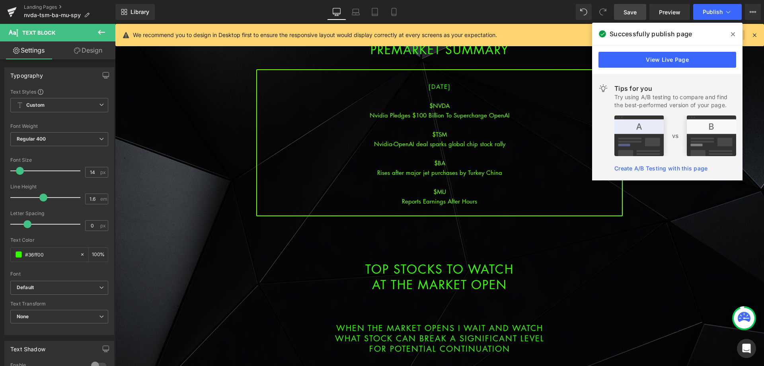
drag, startPoint x: 727, startPoint y: 38, endPoint x: 733, endPoint y: 35, distance: 6.9
click at [729, 37] on span at bounding box center [733, 34] width 13 height 13
